Goal: Find specific page/section: Find specific page/section

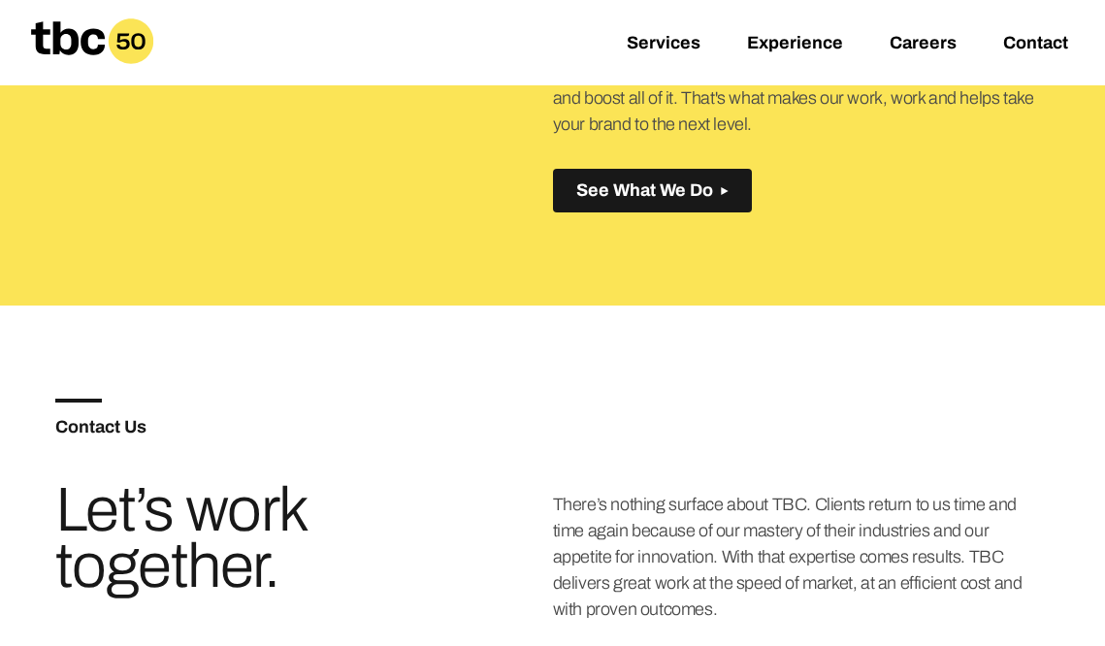
scroll to position [835, 0]
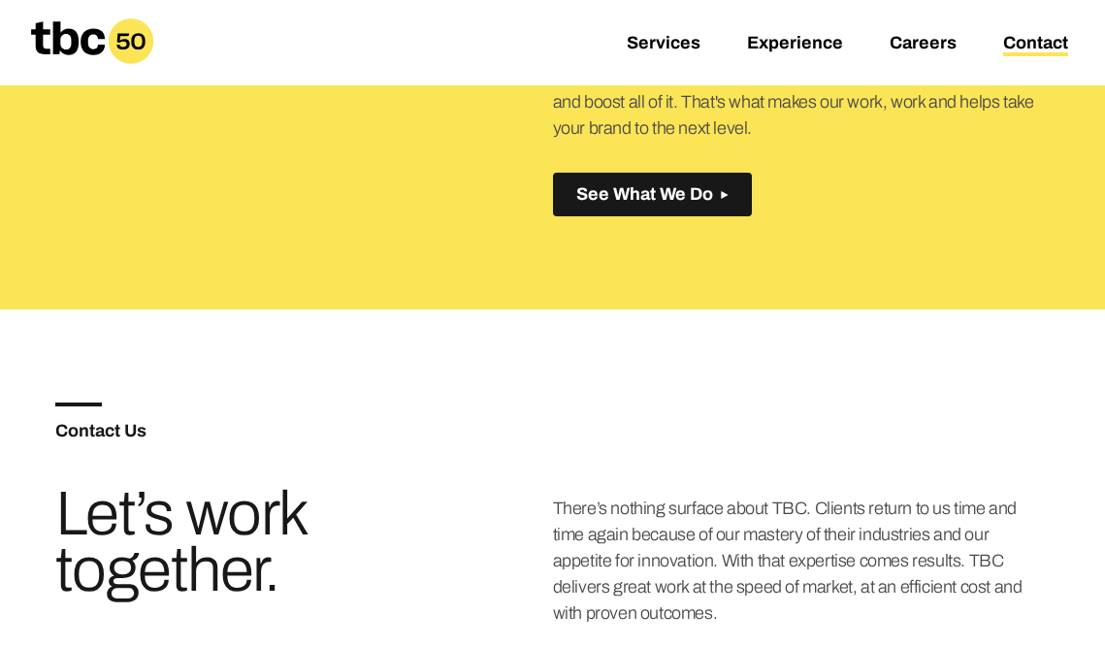
click at [1039, 39] on link "Contact" at bounding box center [1035, 44] width 65 height 23
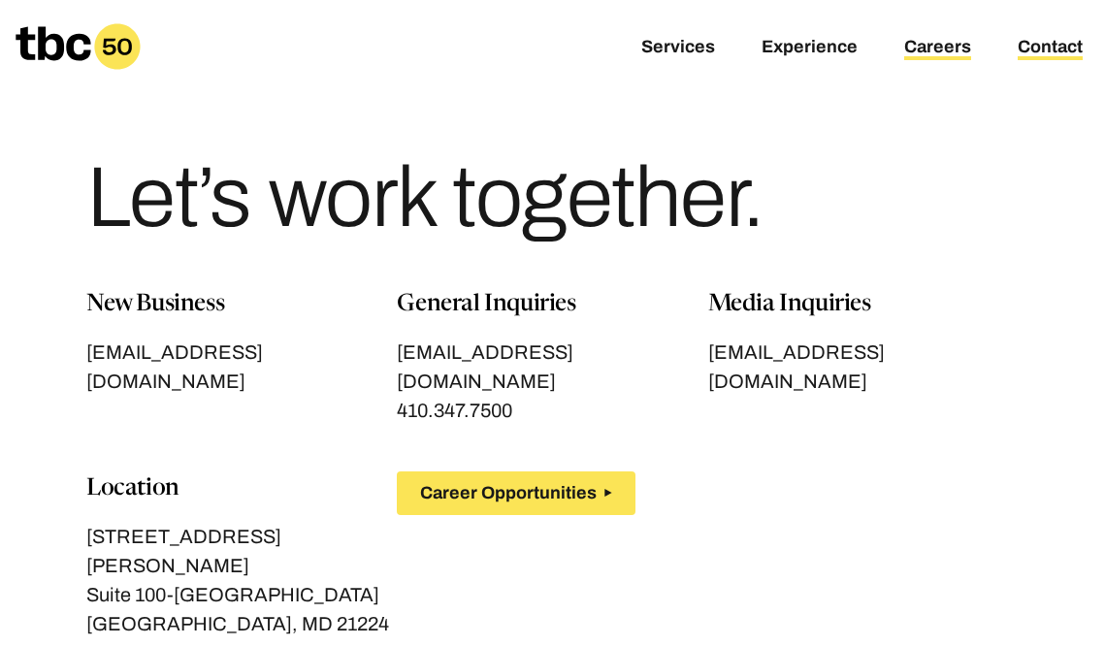
click at [940, 48] on link "Careers" at bounding box center [937, 48] width 67 height 23
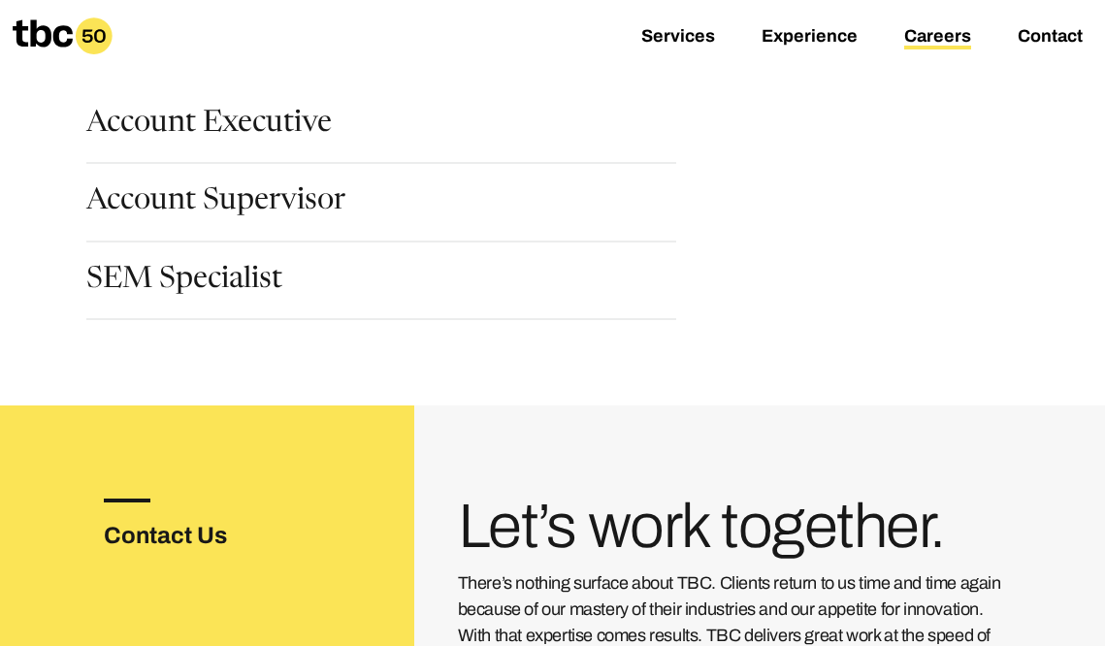
scroll to position [283, 0]
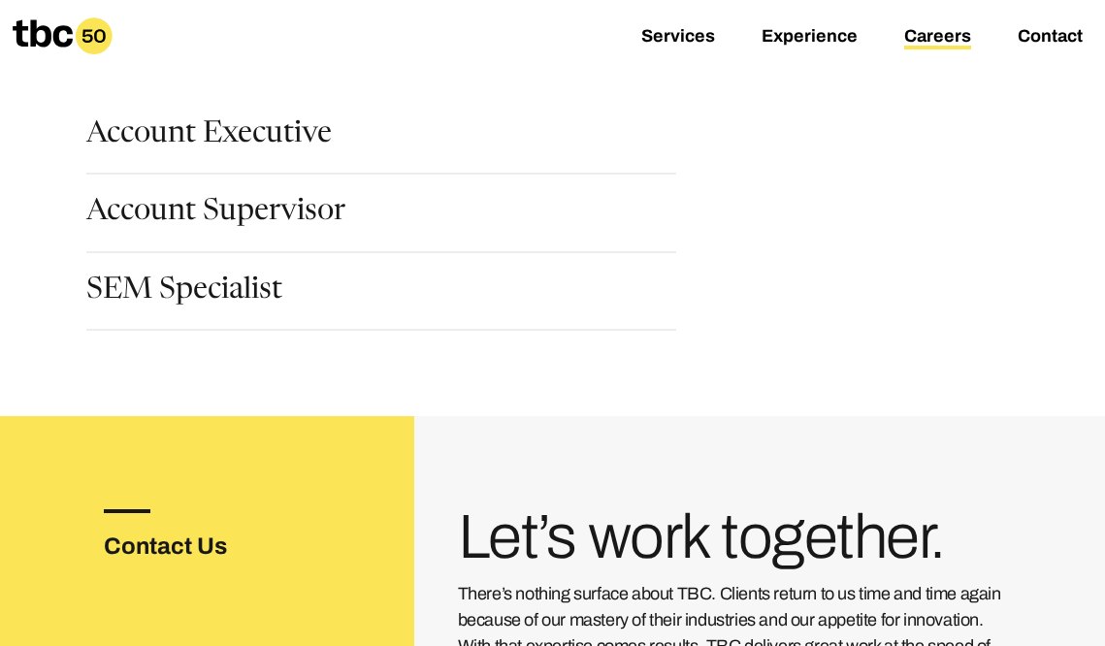
click at [806, 35] on link "Experience" at bounding box center [810, 37] width 96 height 23
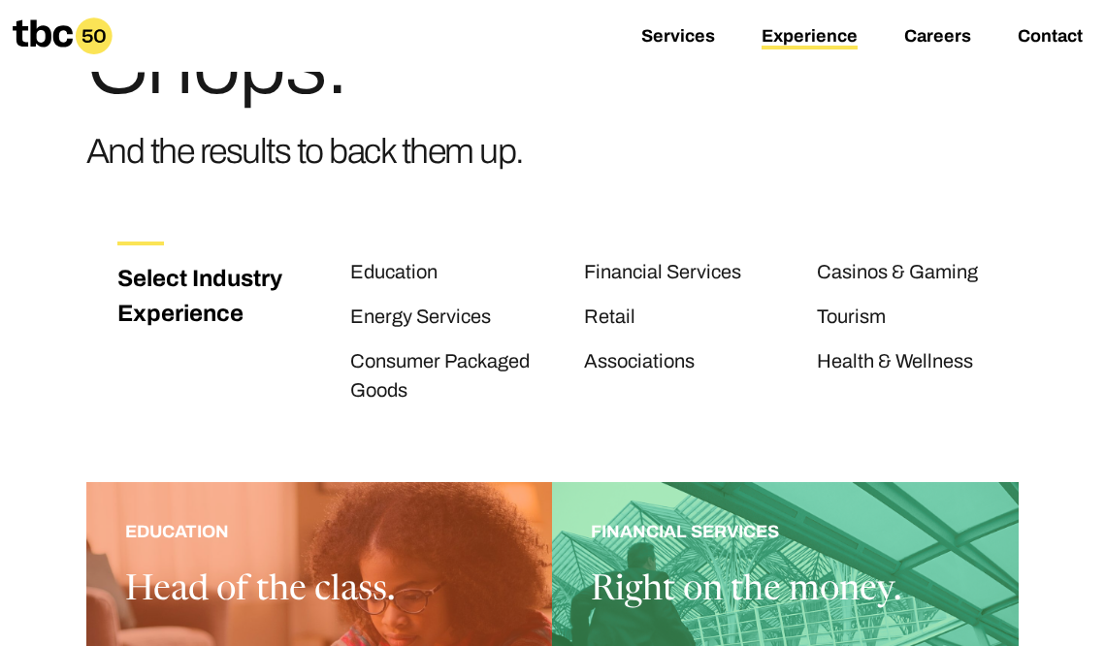
scroll to position [110, 0]
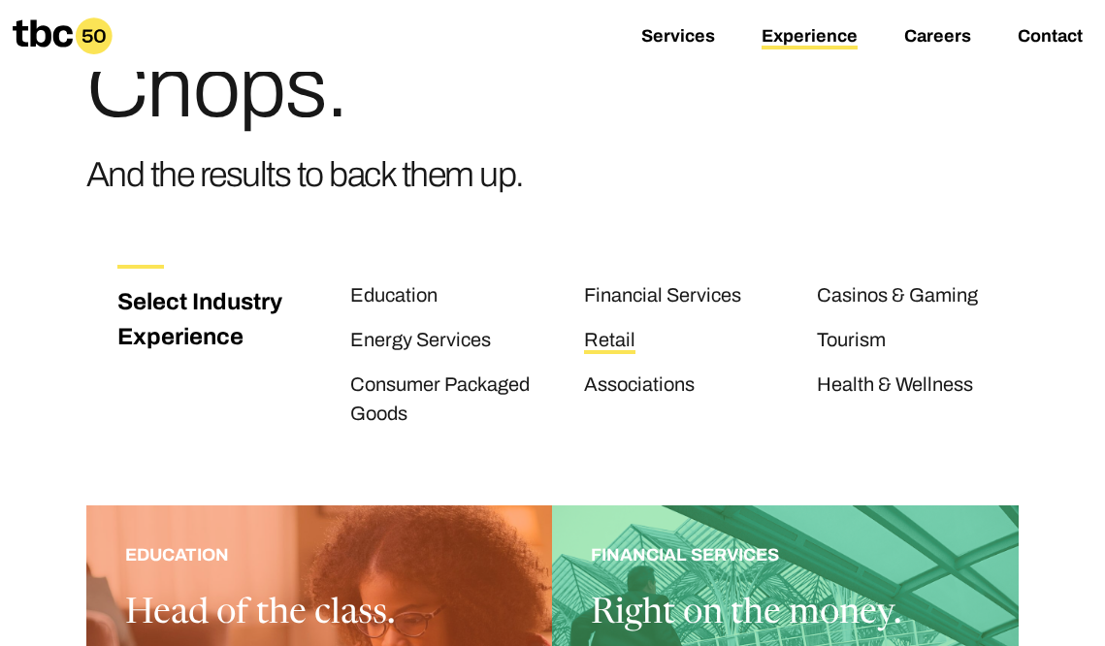
click at [614, 342] on link "Retail" at bounding box center [609, 341] width 51 height 25
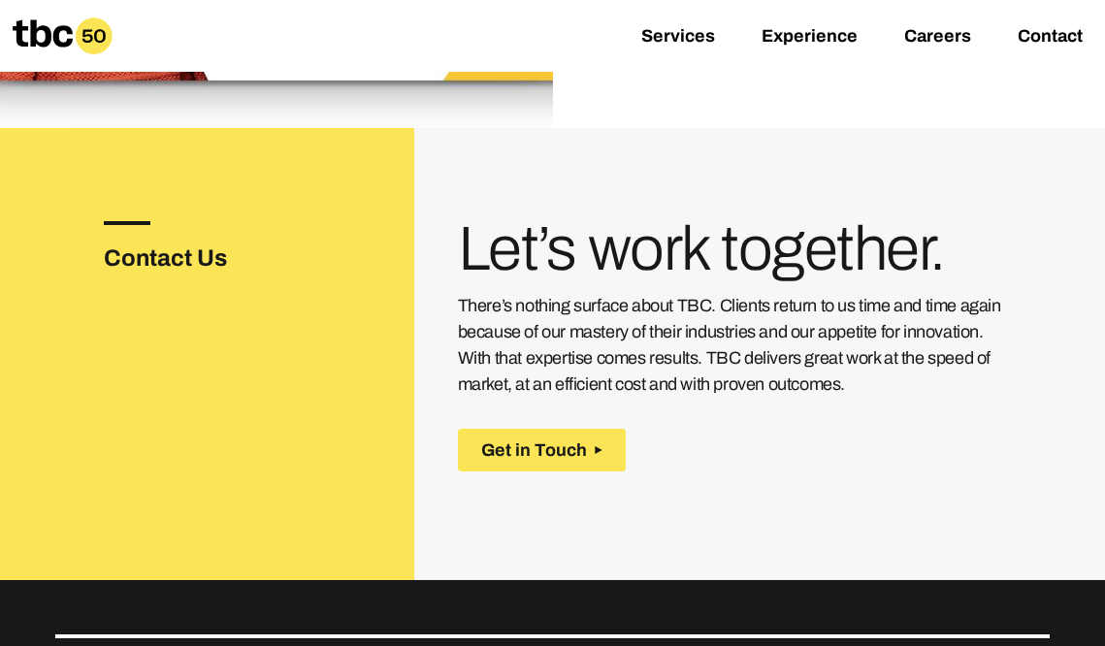
scroll to position [2989, 0]
